Goal: Navigation & Orientation: Understand site structure

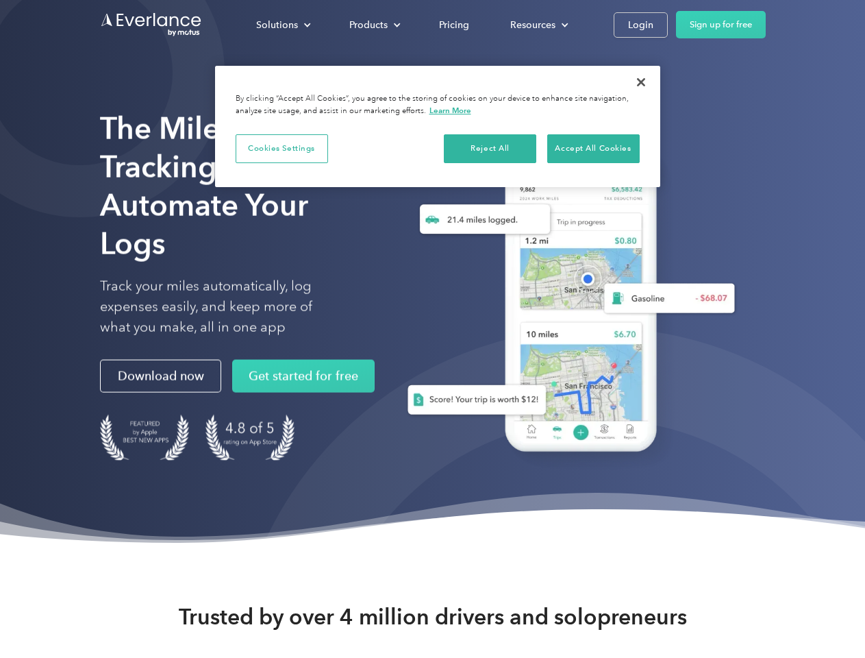
click at [283, 25] on div "Solutions" at bounding box center [277, 24] width 42 height 17
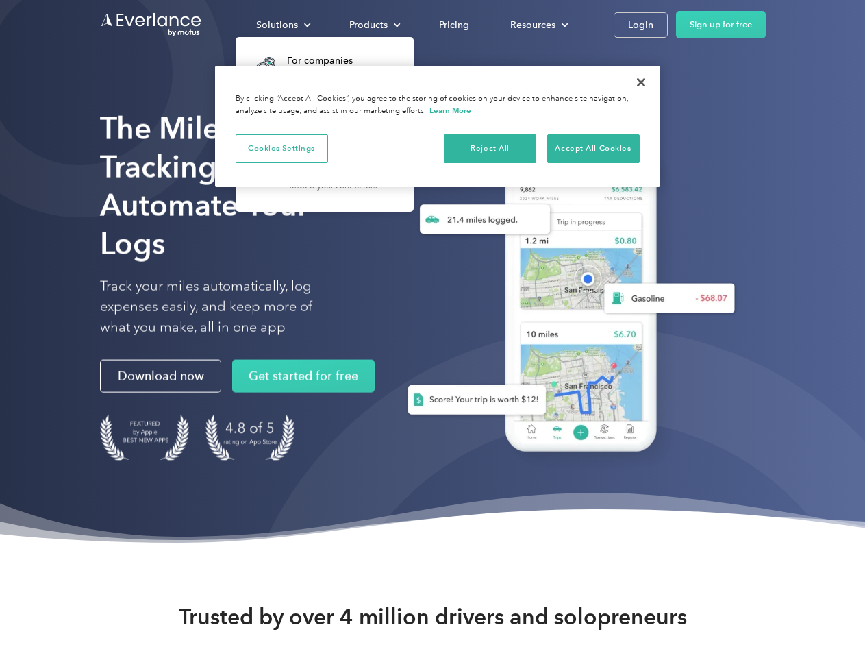
click at [373, 25] on div "Products" at bounding box center [368, 24] width 38 height 17
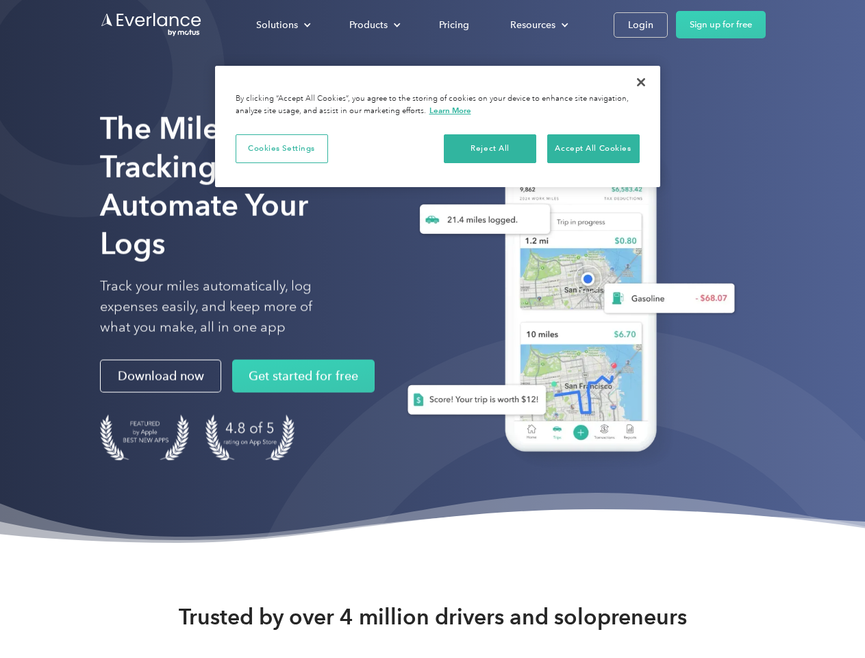
click at [538, 25] on div "Resources" at bounding box center [532, 24] width 45 height 17
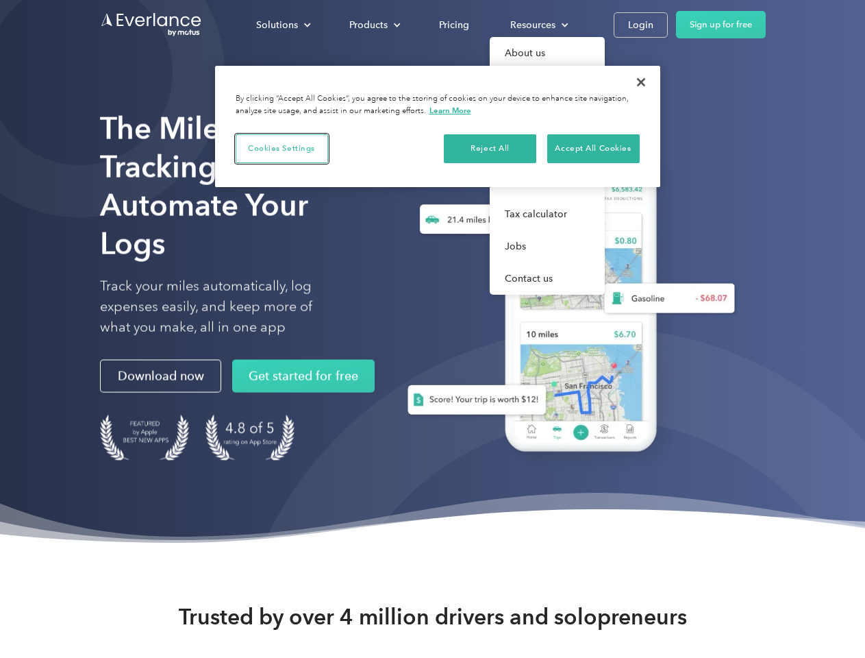
click at [282, 148] on button "Cookies Settings" at bounding box center [282, 148] width 92 height 29
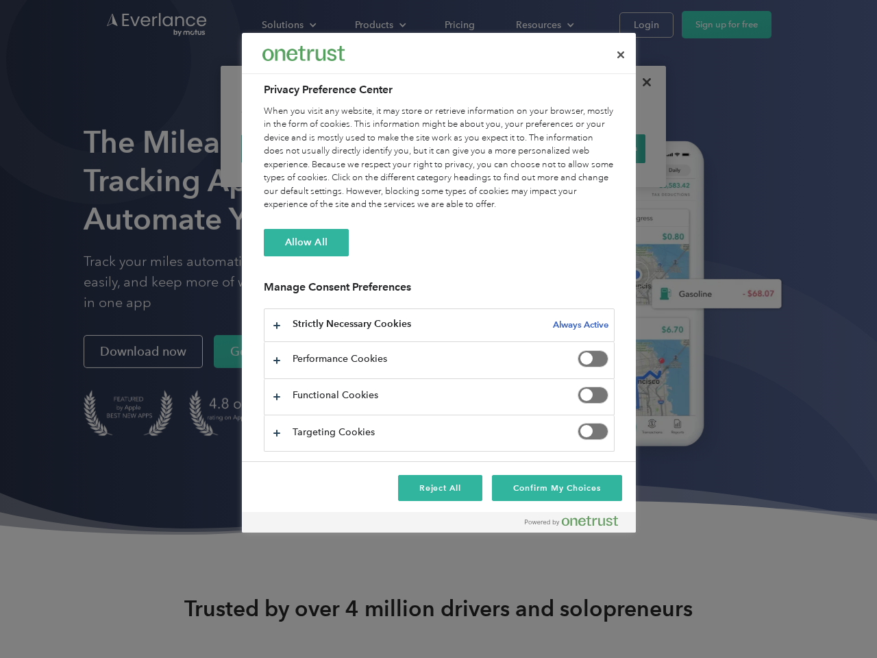
click at [491, 148] on div "When you visit any website, it may store or retrieve information on your browse…" at bounding box center [439, 158] width 351 height 107
click at [593, 148] on div "When you visit any website, it may store or retrieve information on your browse…" at bounding box center [439, 158] width 351 height 107
click at [641, 82] on div at bounding box center [438, 329] width 877 height 658
